Goal: Navigation & Orientation: Find specific page/section

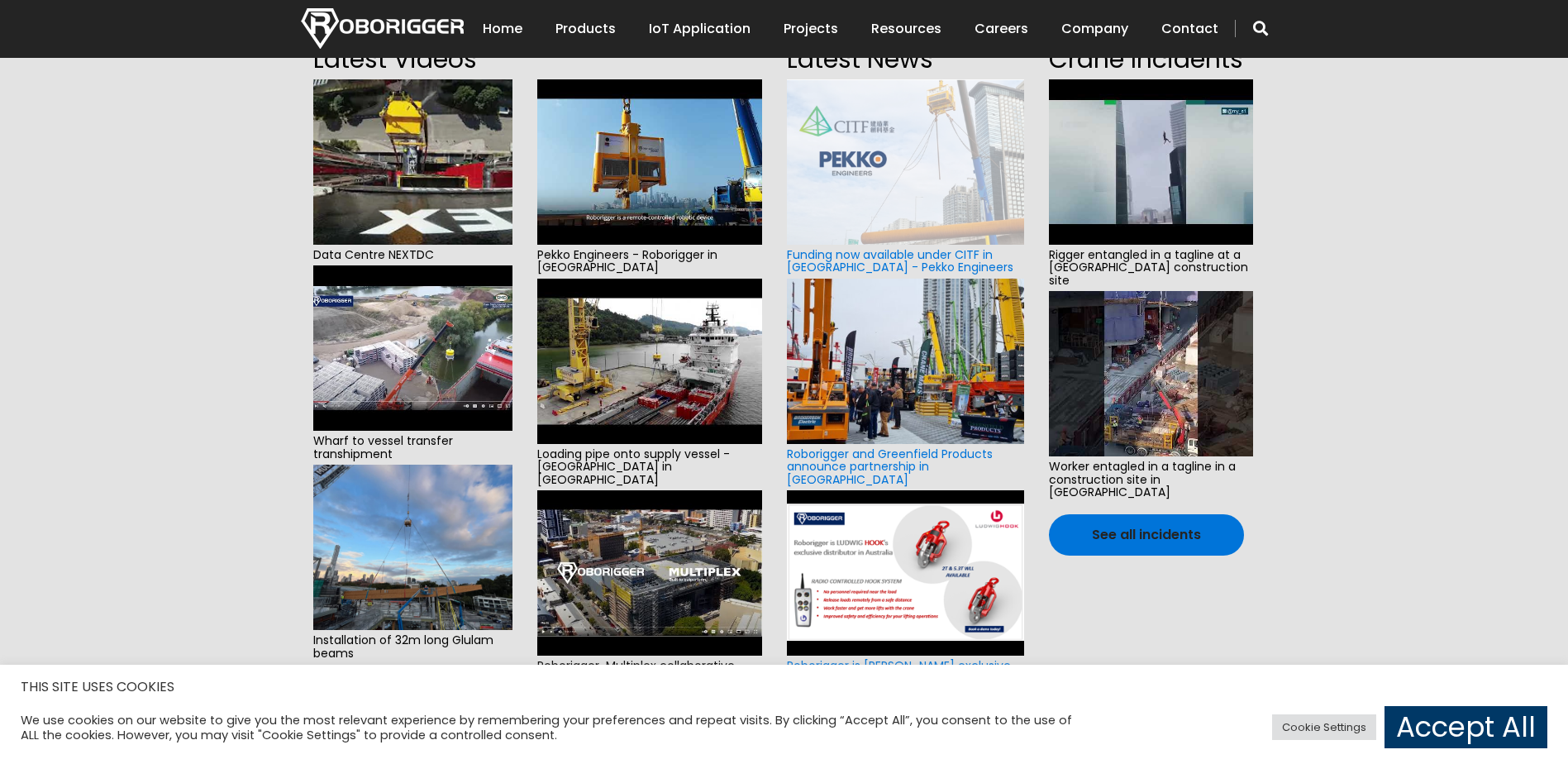
scroll to position [275, 0]
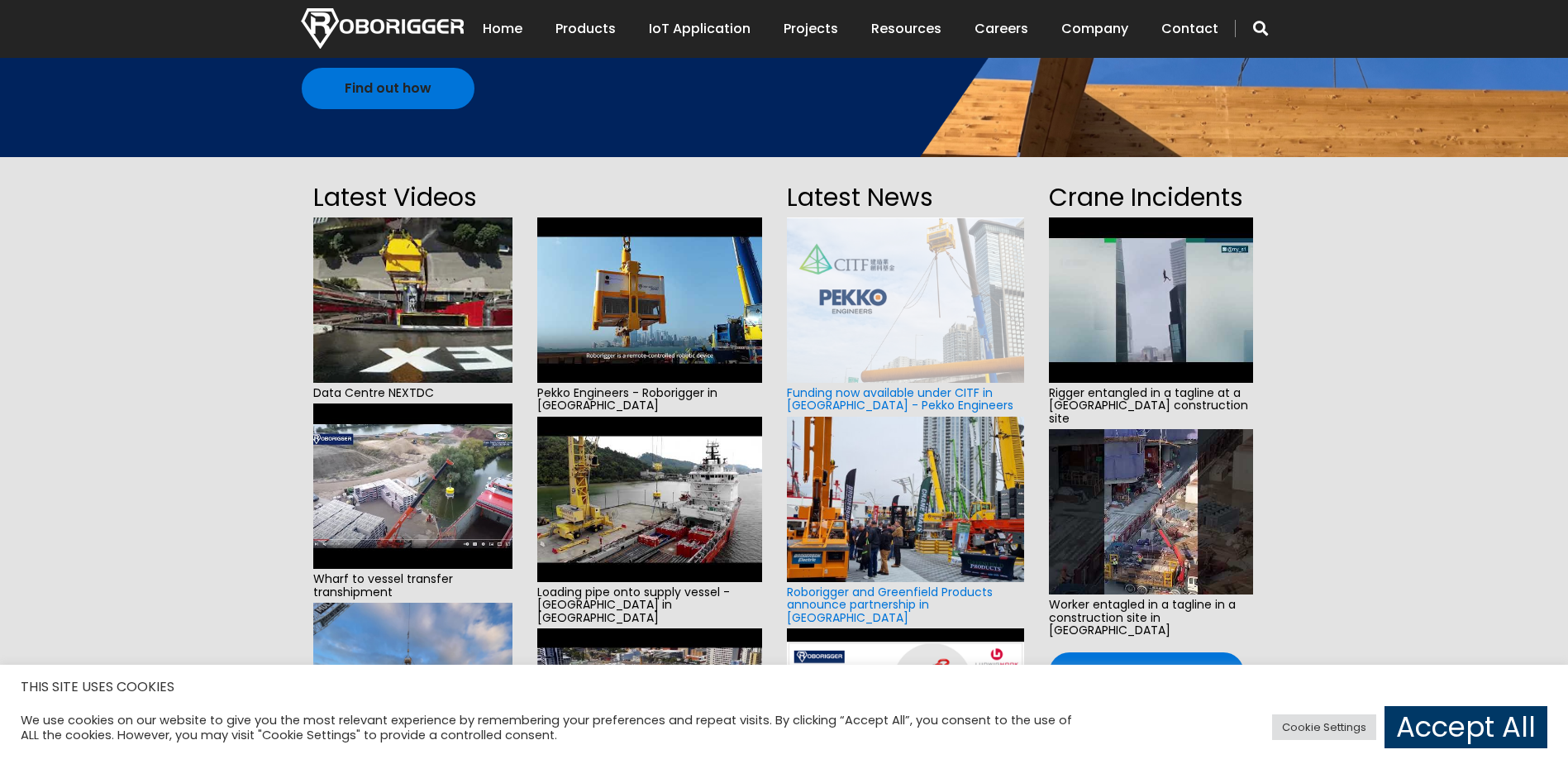
click at [453, 292] on img at bounding box center [412, 300] width 199 height 165
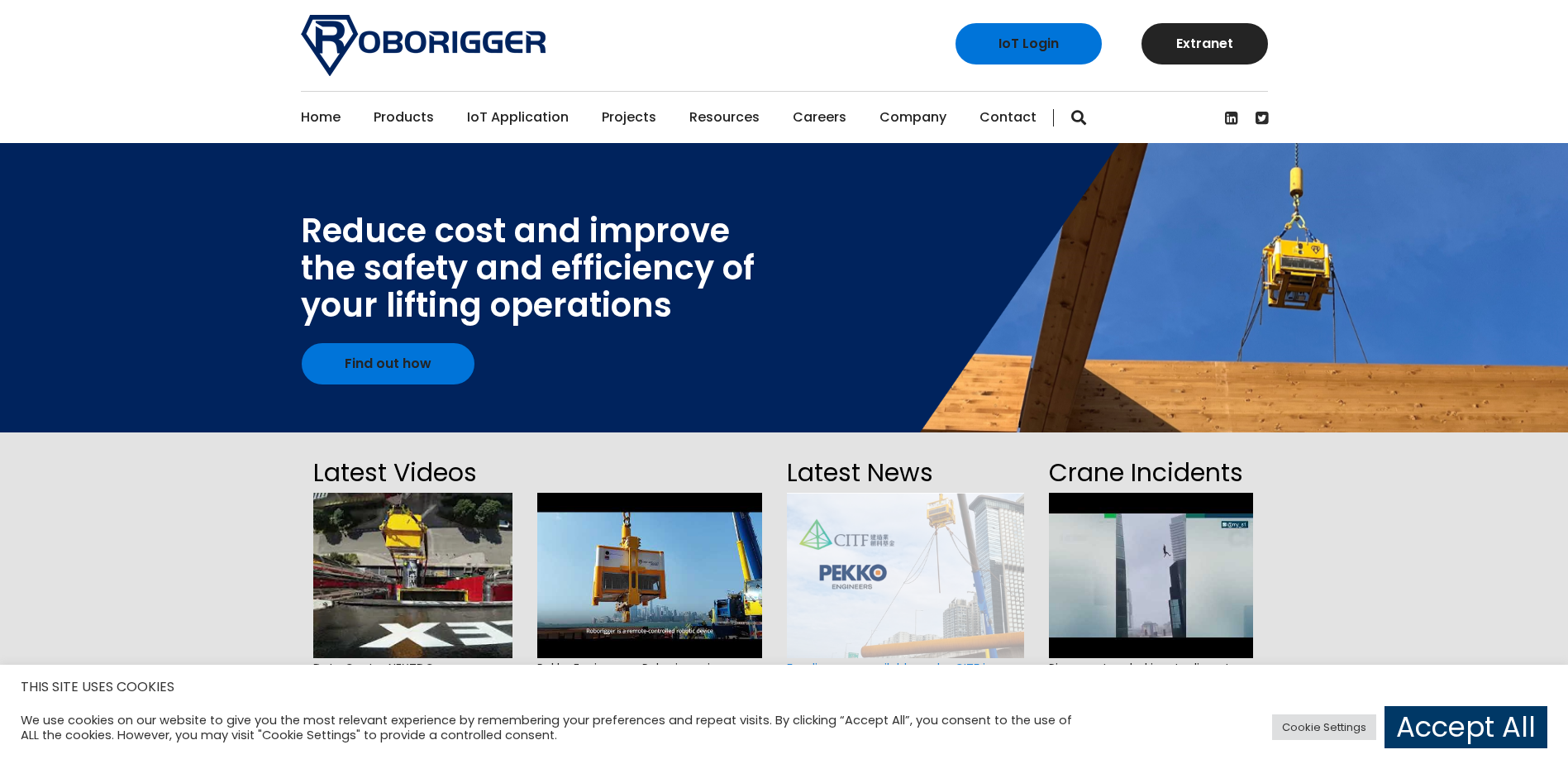
click at [609, 117] on link "Projects" at bounding box center [629, 118] width 55 height 51
click at [612, 115] on link "Projects" at bounding box center [629, 118] width 55 height 51
click at [615, 115] on link "Projects" at bounding box center [629, 118] width 55 height 51
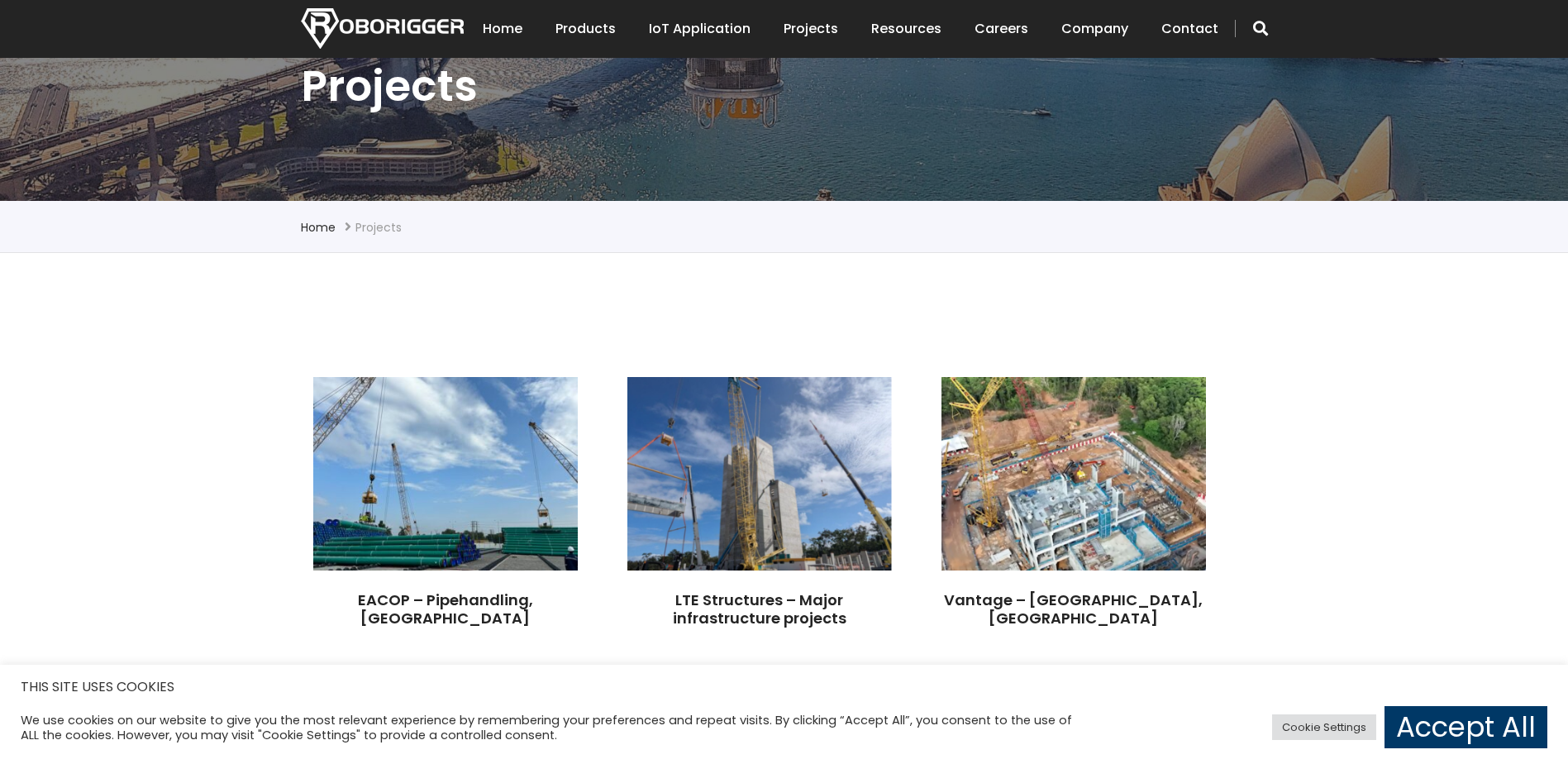
scroll to position [275, 0]
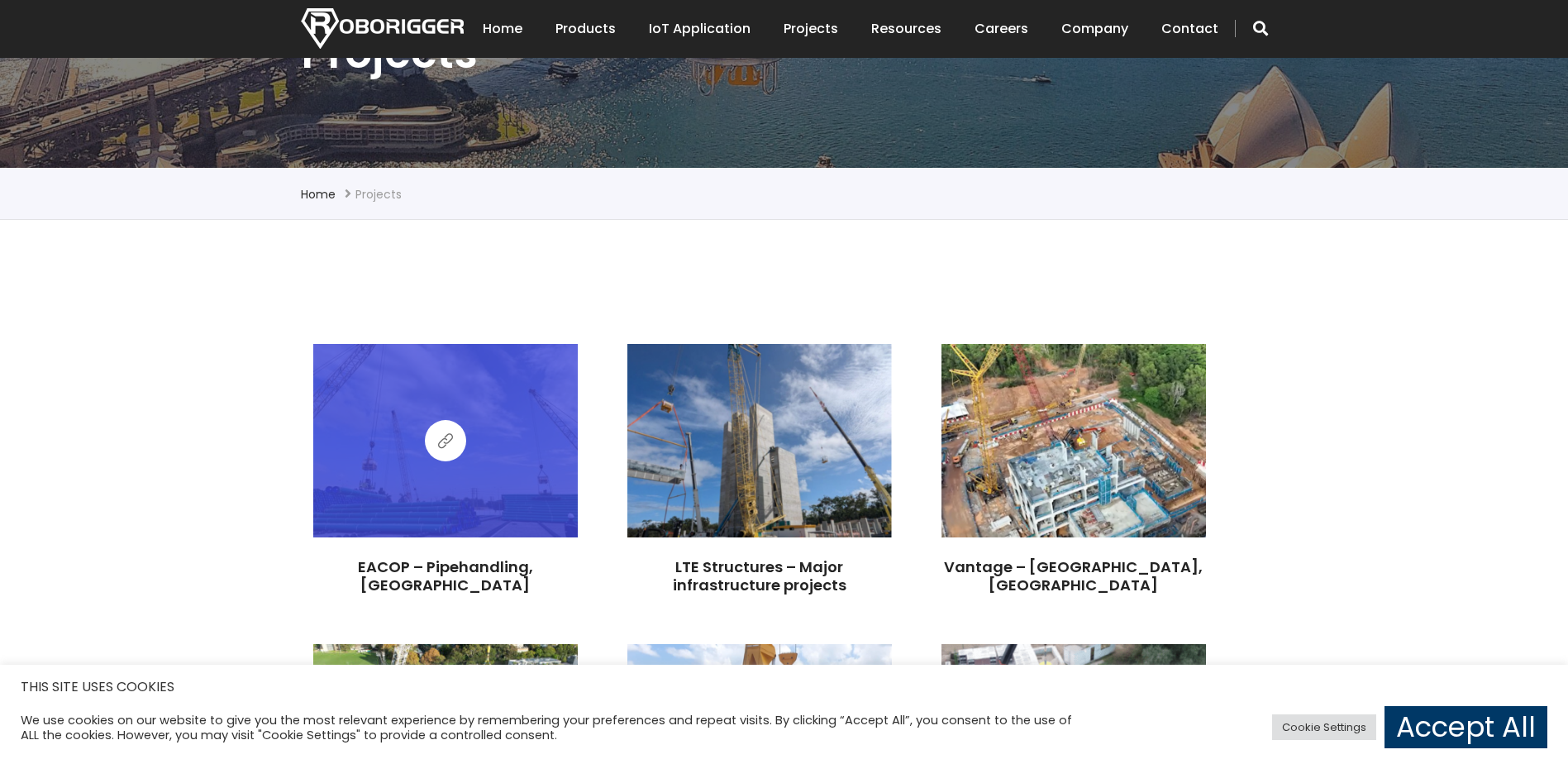
click at [439, 435] on span at bounding box center [445, 440] width 15 height 20
